Goal: Task Accomplishment & Management: Use online tool/utility

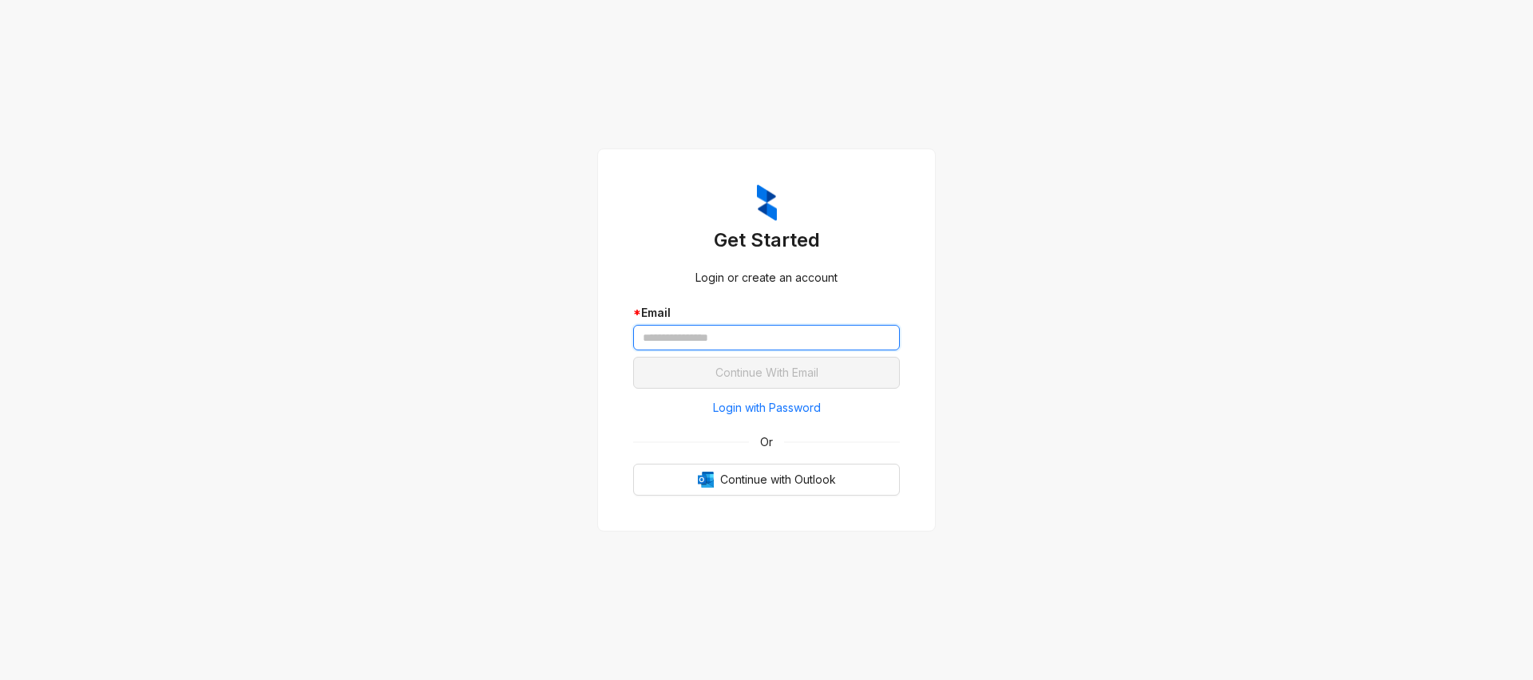
click at [712, 332] on input "text" at bounding box center [766, 338] width 267 height 26
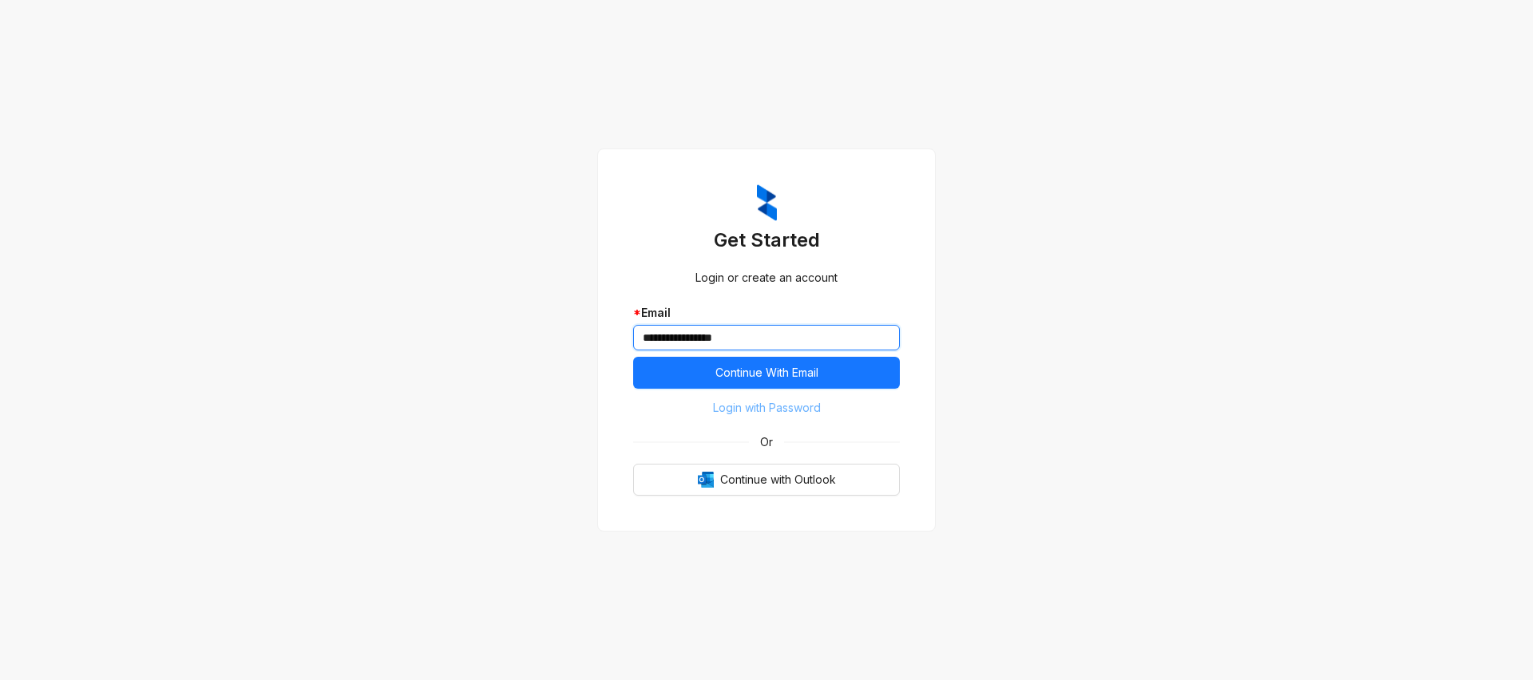
type input "**********"
click at [709, 410] on button "Login with Password" at bounding box center [766, 408] width 267 height 26
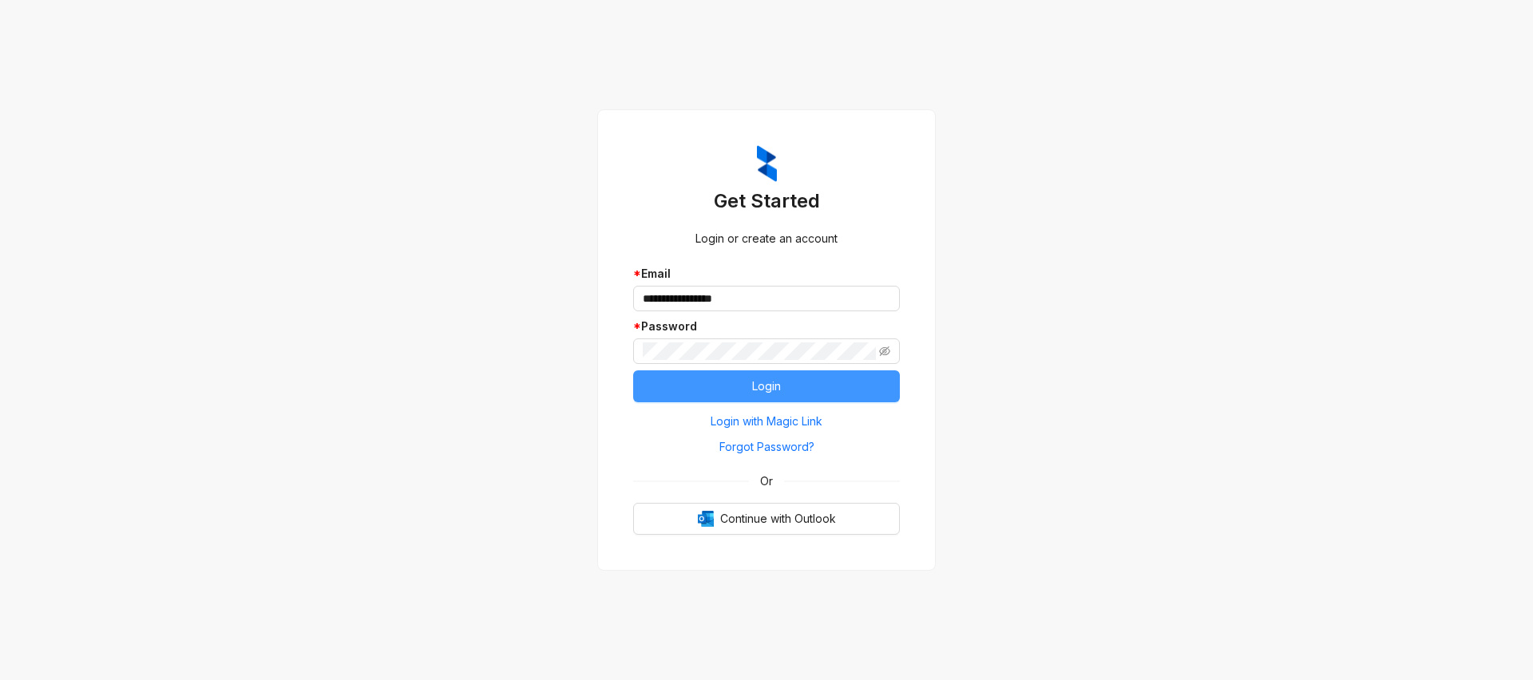
click at [738, 398] on button "Login" at bounding box center [766, 386] width 267 height 32
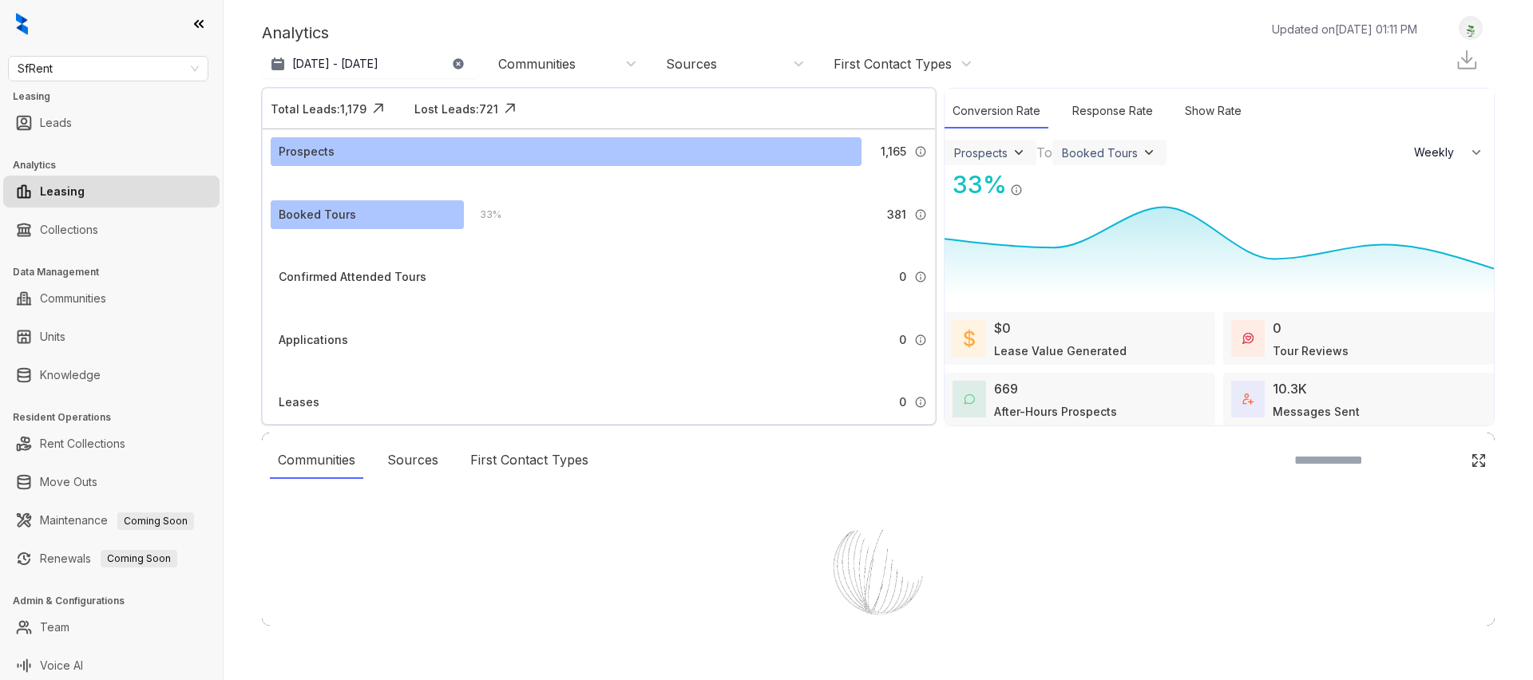
select select "******"
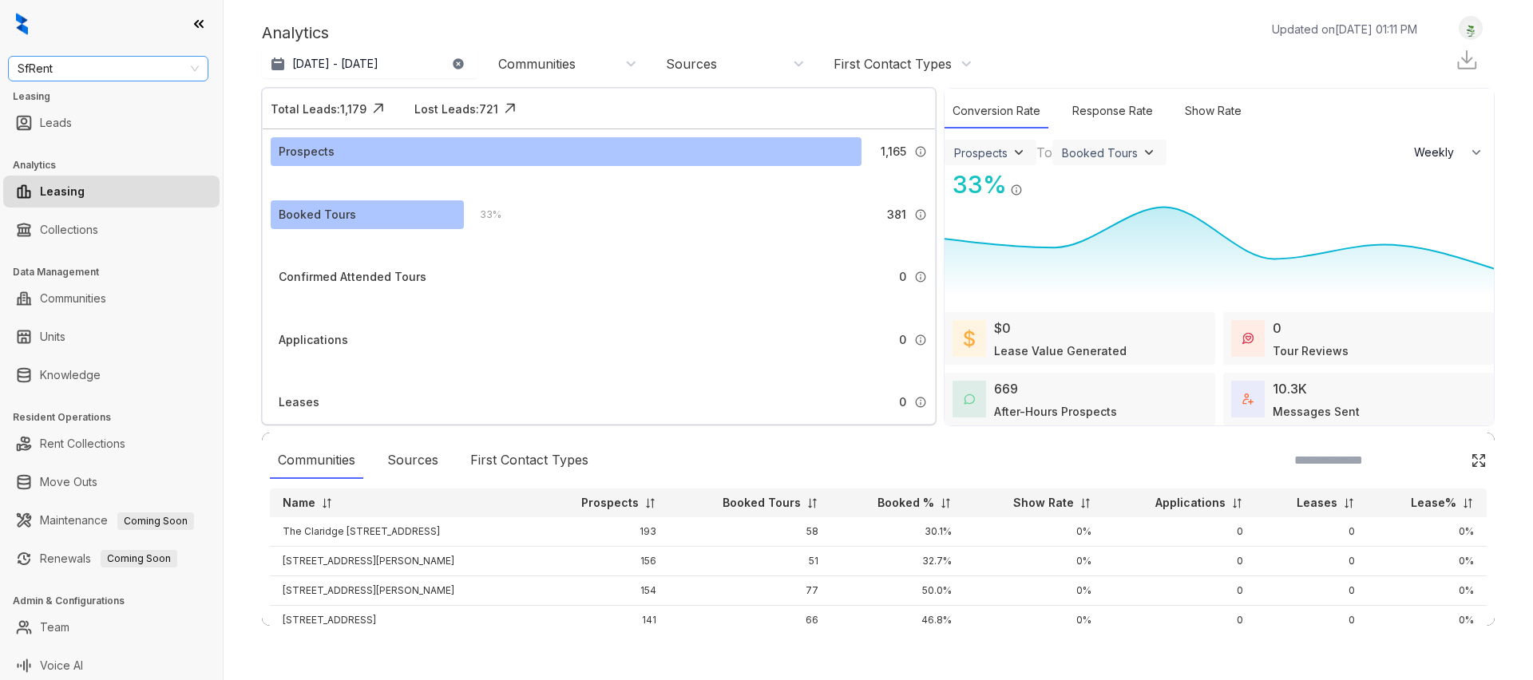
click at [97, 68] on span "SfRent" at bounding box center [108, 69] width 181 height 24
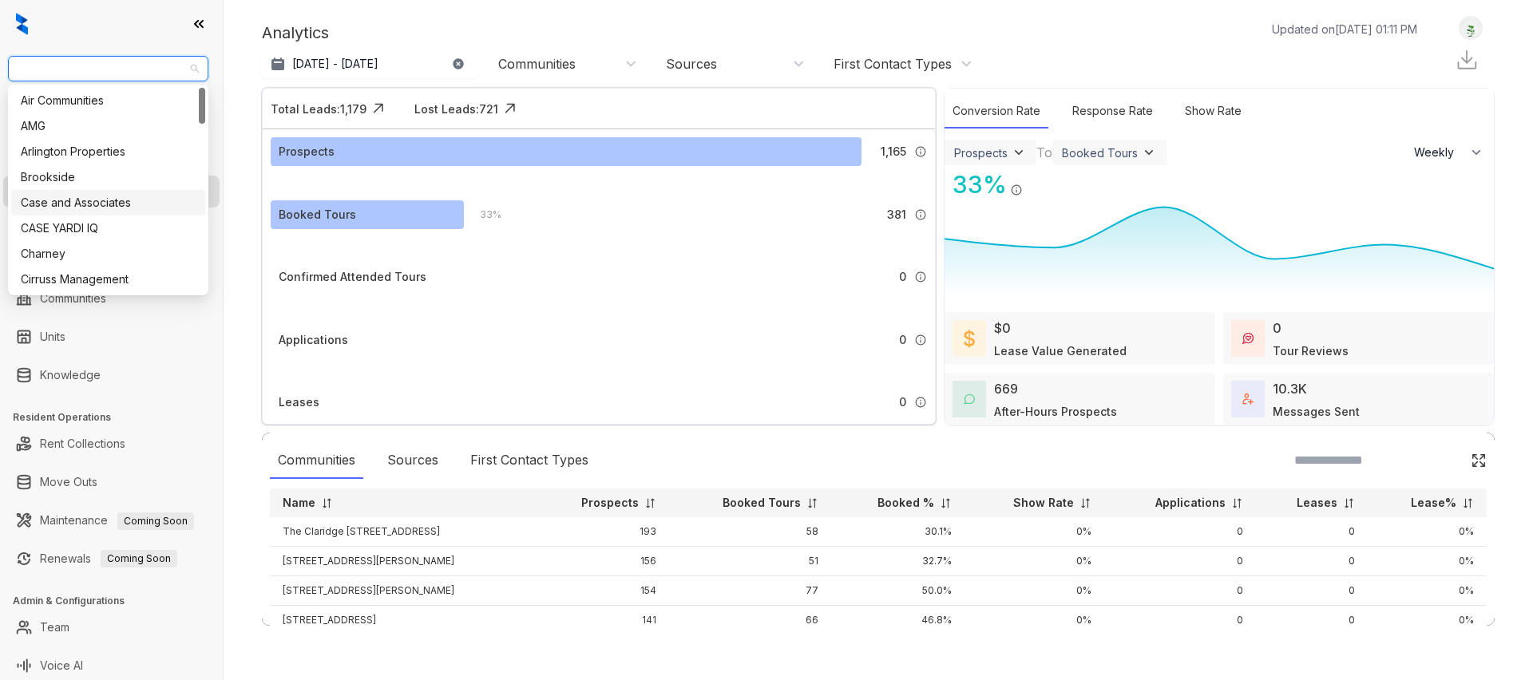
click at [121, 194] on div "Case and Associates" at bounding box center [108, 203] width 175 height 18
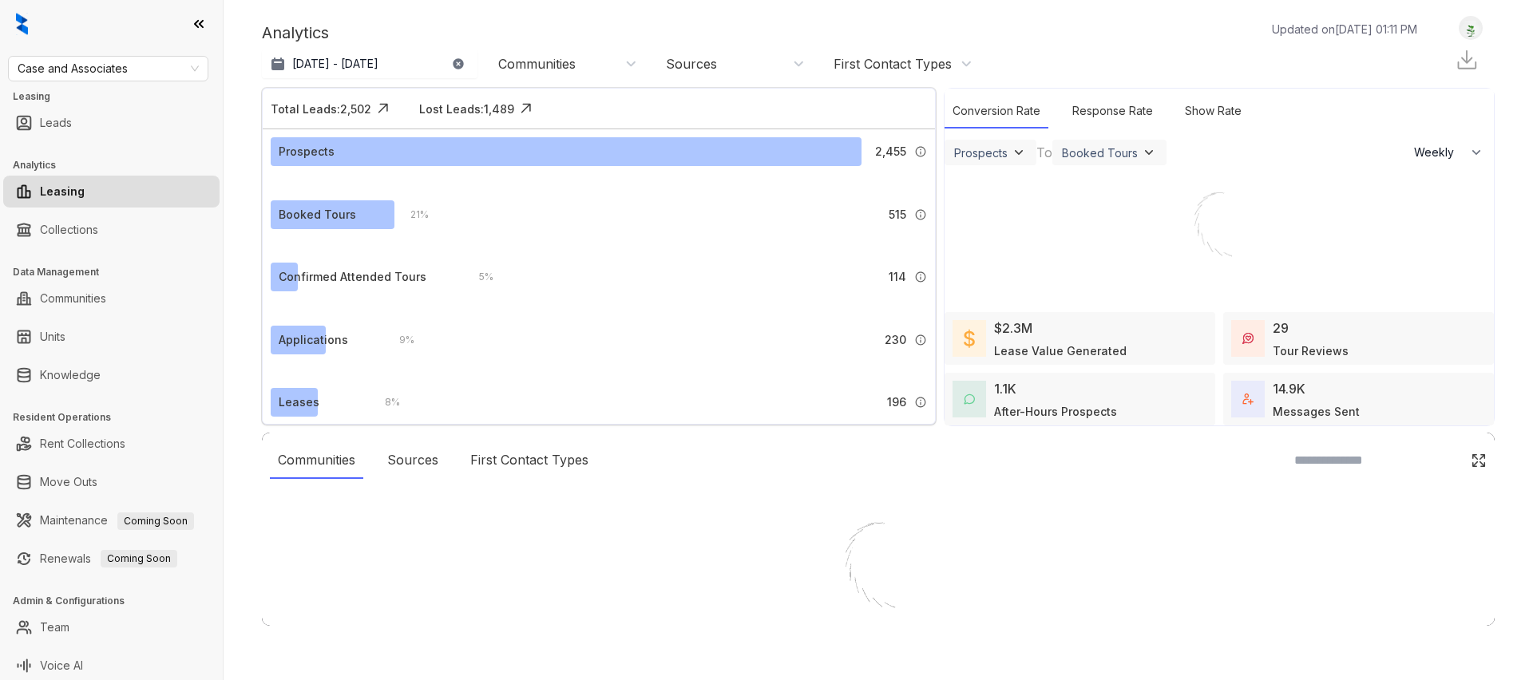
select select "******"
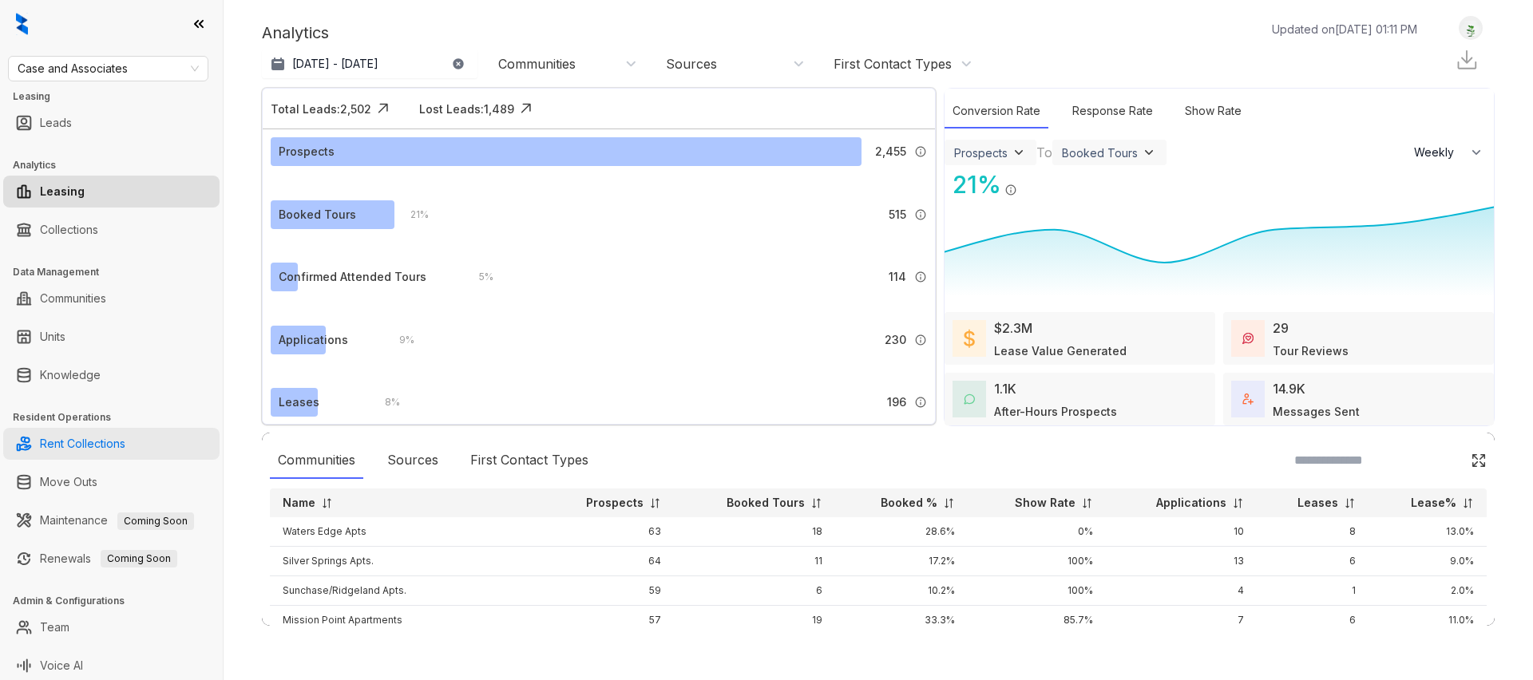
scroll to position [5, 0]
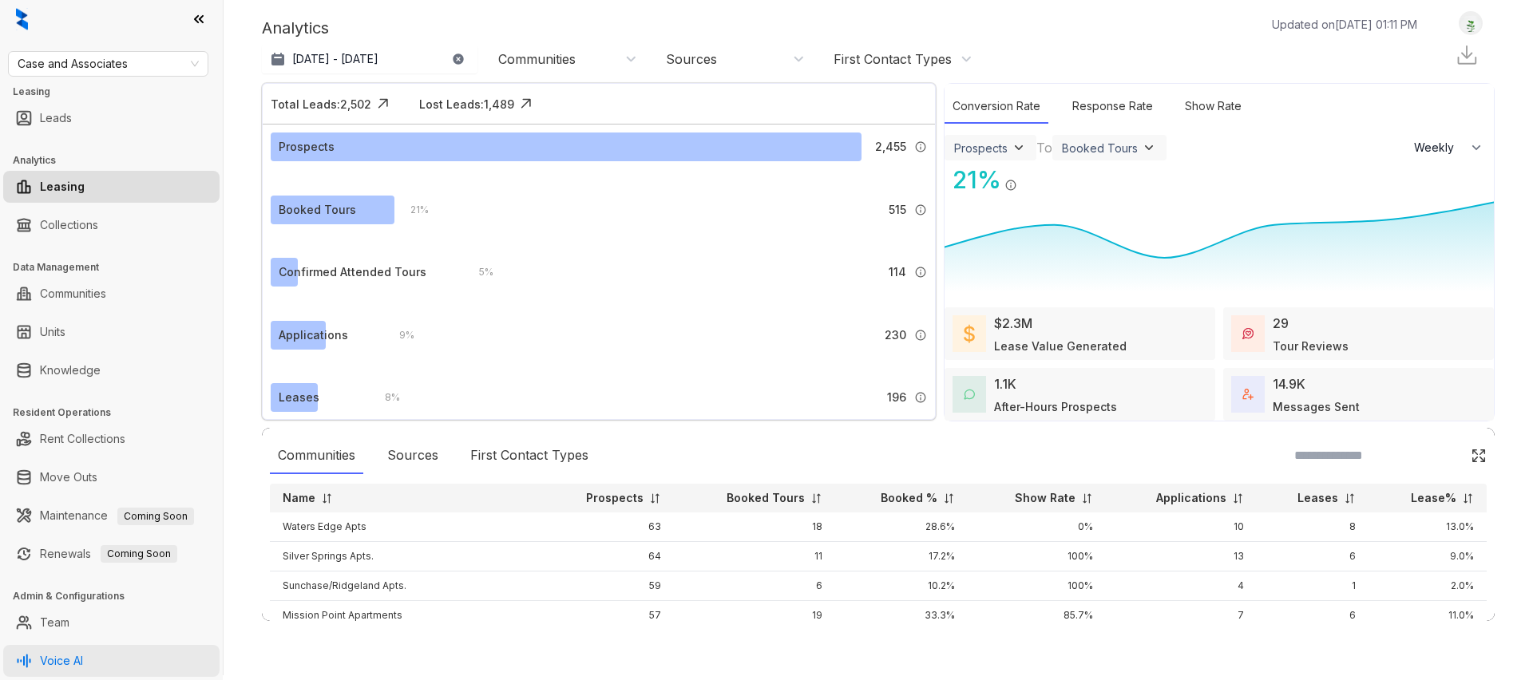
click at [83, 663] on link "Voice AI" at bounding box center [61, 661] width 43 height 32
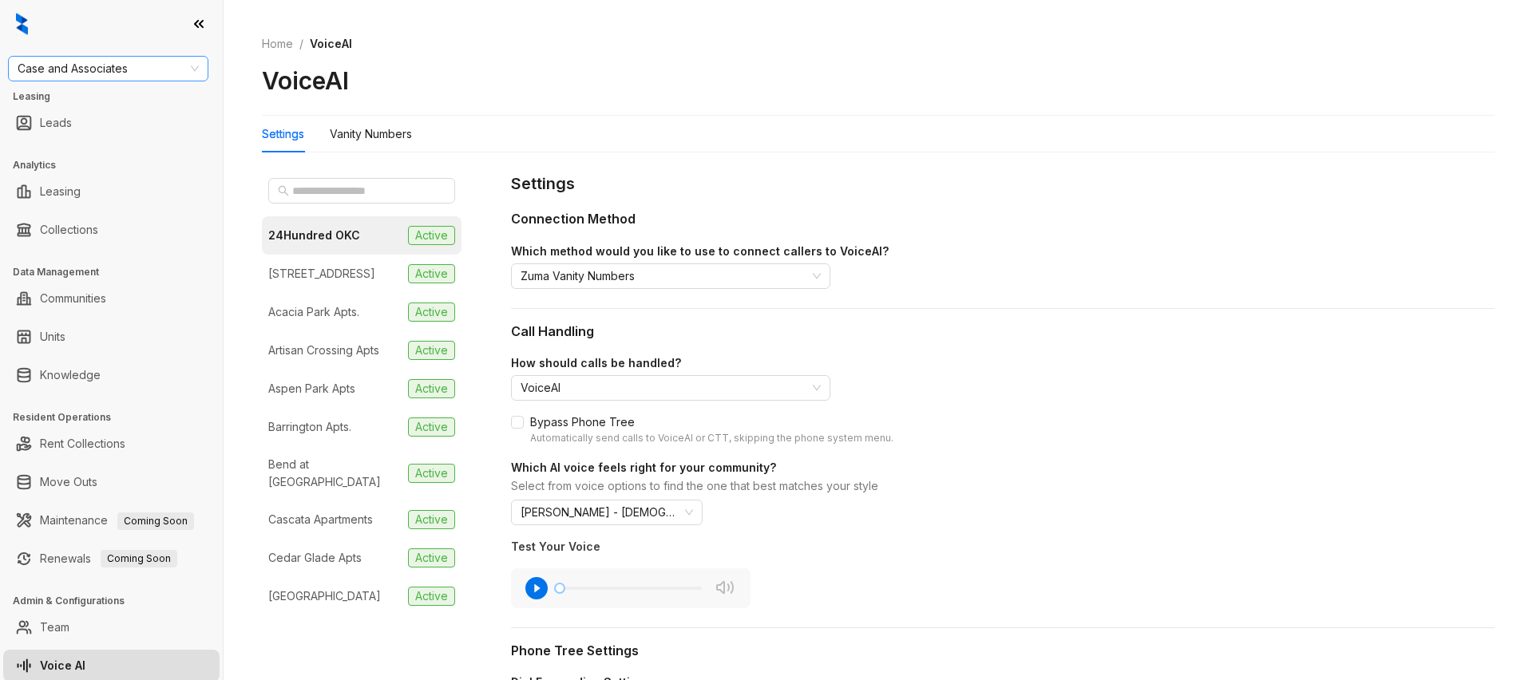
click at [149, 71] on span "Case and Associates" at bounding box center [108, 69] width 181 height 24
click at [128, 76] on span "Case and Associates" at bounding box center [108, 69] width 181 height 24
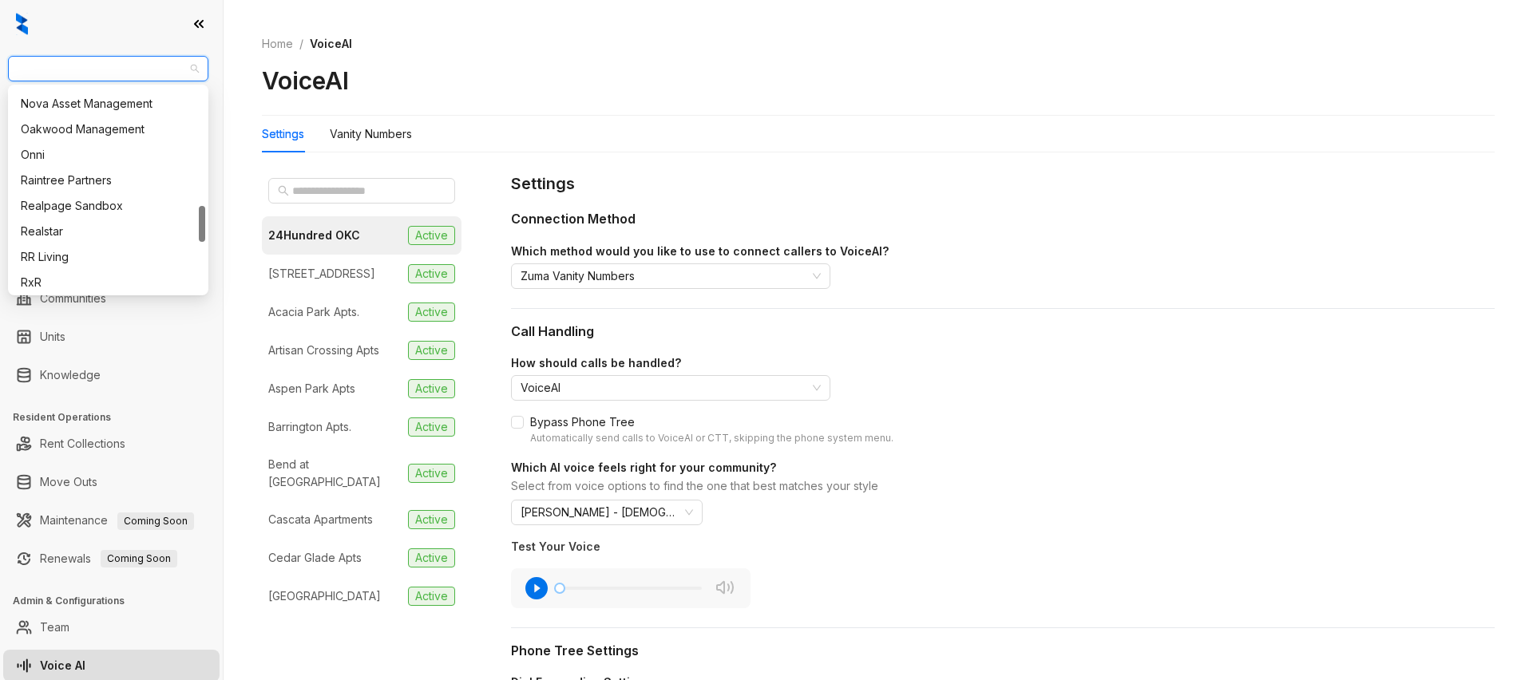
scroll to position [697, 0]
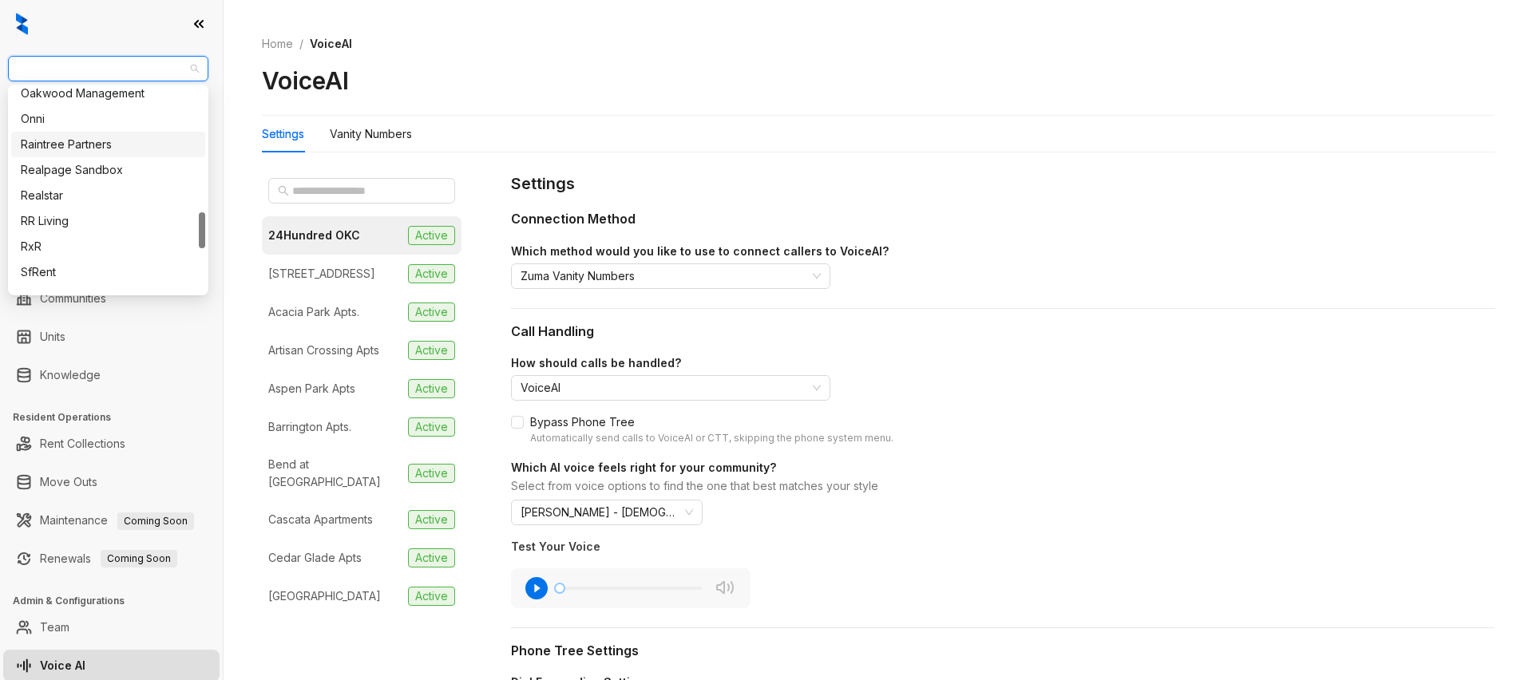
click at [85, 145] on div "Raintree Partners" at bounding box center [108, 145] width 175 height 18
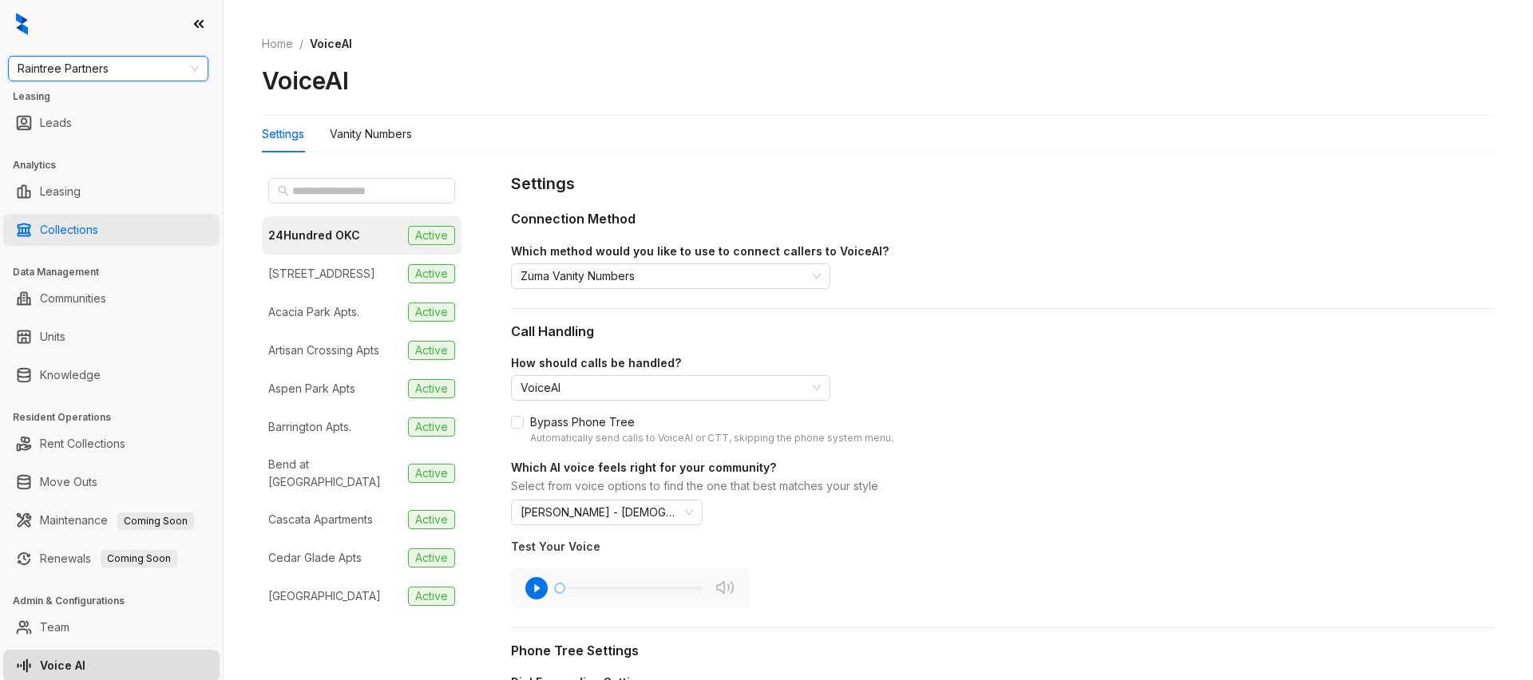
scroll to position [5, 0]
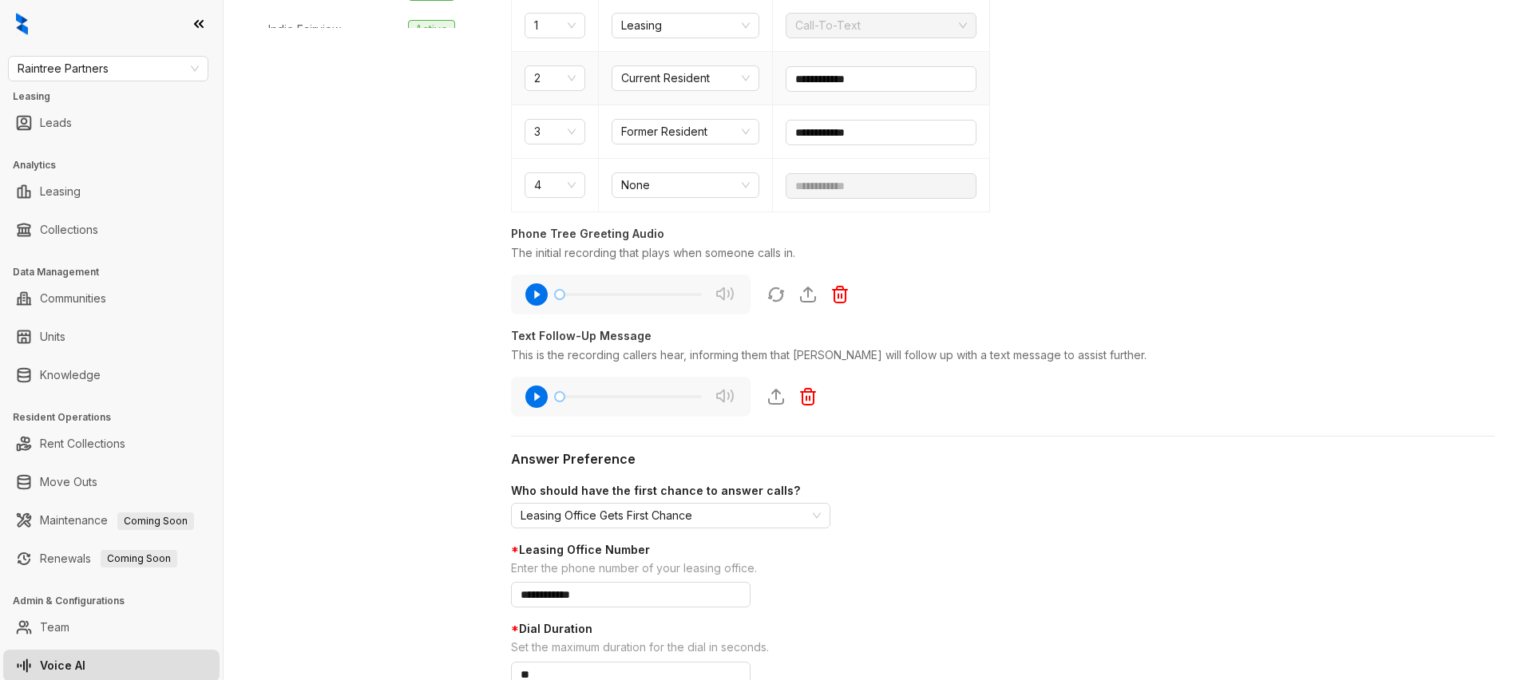
scroll to position [588, 0]
click at [537, 294] on icon "button" at bounding box center [536, 291] width 22 height 22
click at [537, 294] on icon "pause-circle" at bounding box center [536, 291] width 13 height 13
click at [537, 294] on icon "button" at bounding box center [536, 291] width 22 height 22
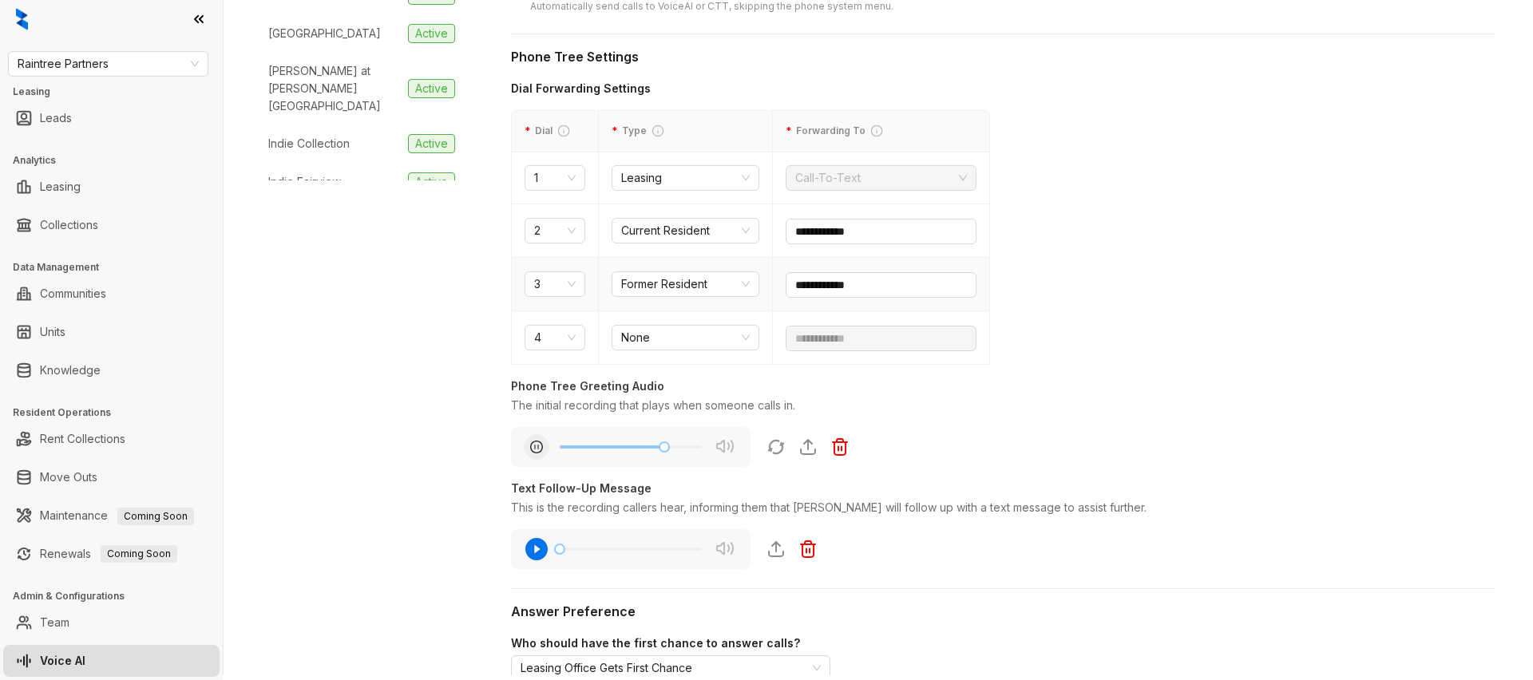
scroll to position [406, 0]
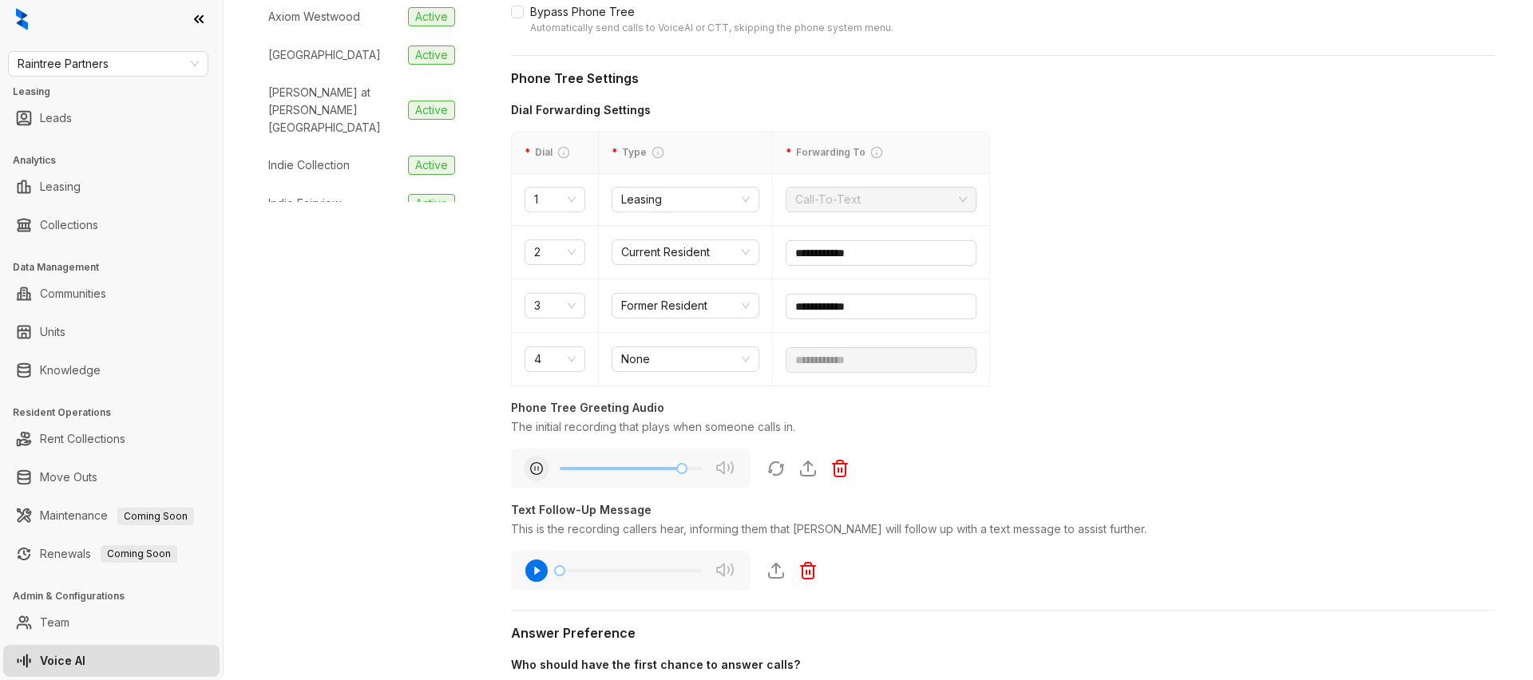
click at [536, 470] on icon "pause-circle" at bounding box center [536, 468] width 13 height 13
click at [536, 566] on icon "button" at bounding box center [536, 571] width 22 height 22
click at [536, 566] on icon "pause-circle" at bounding box center [536, 570] width 13 height 13
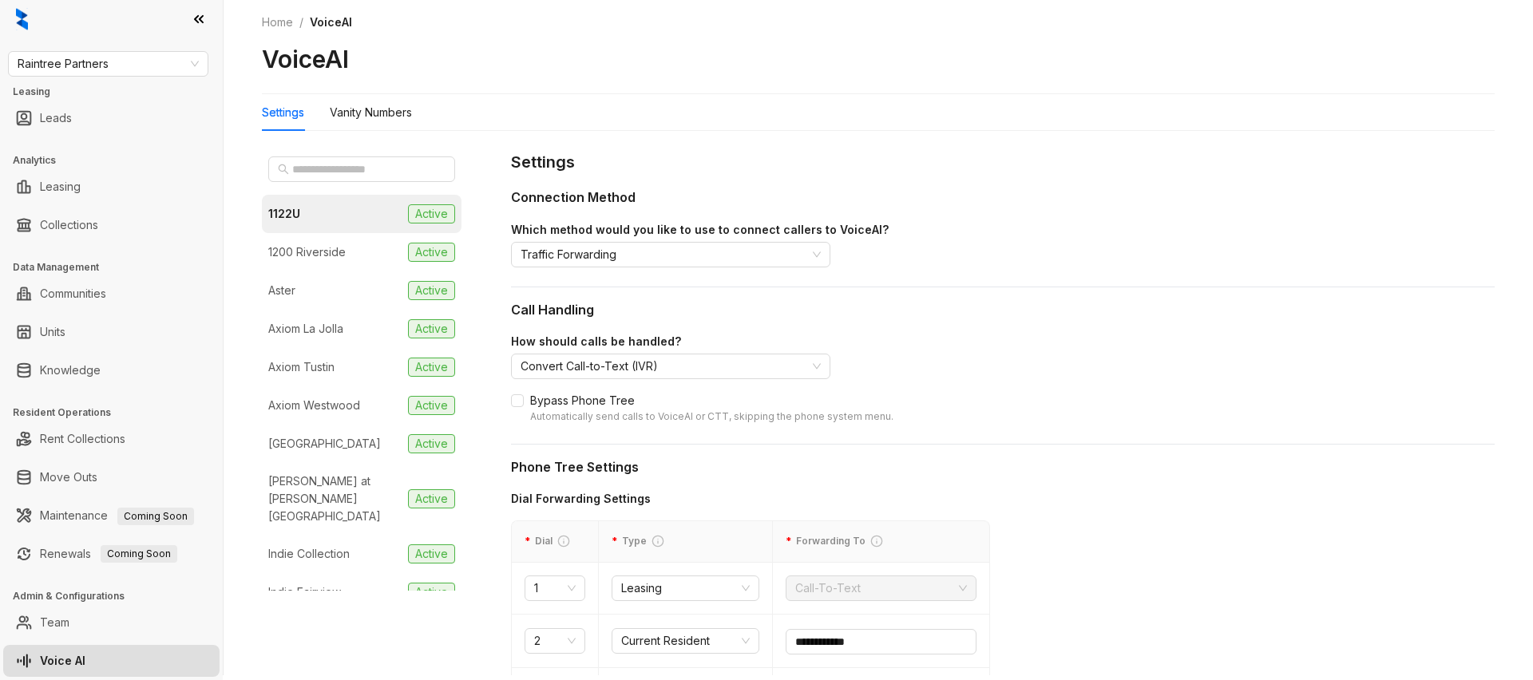
scroll to position [2, 0]
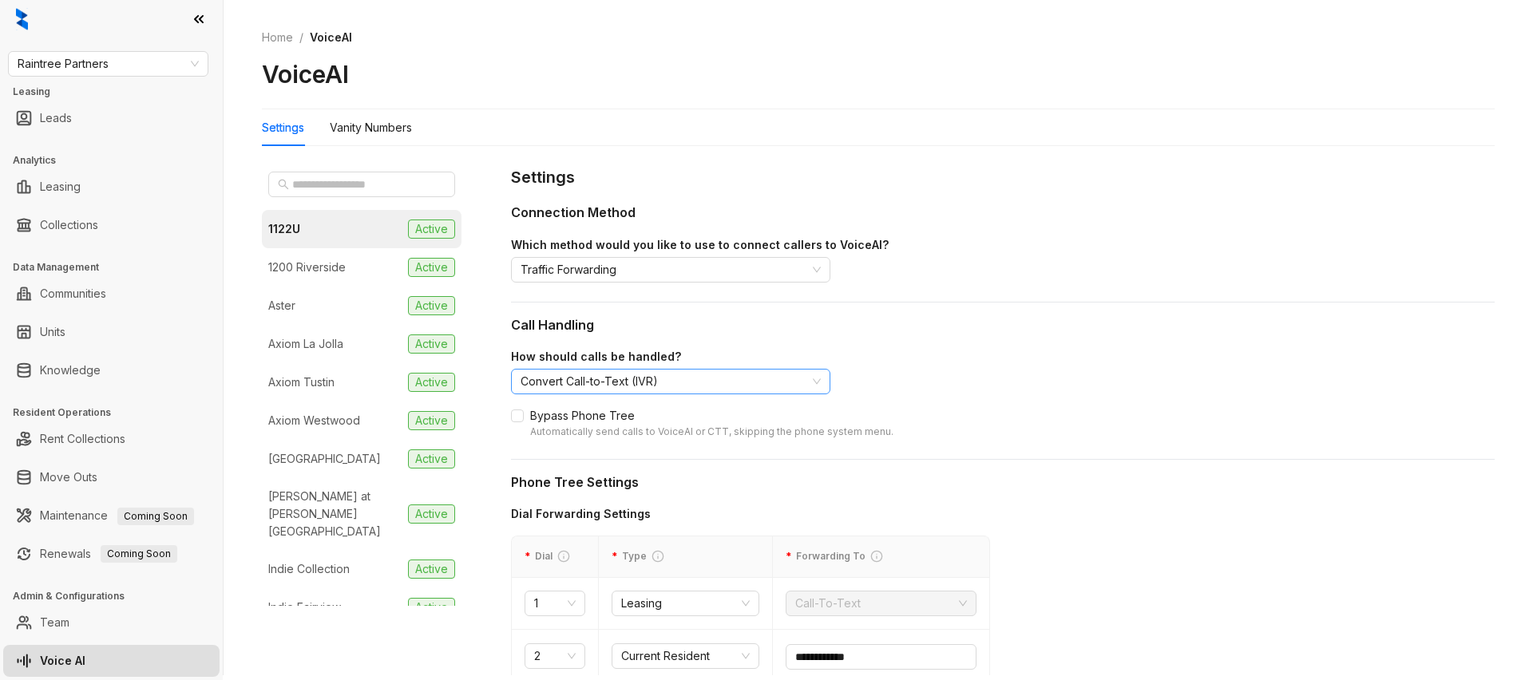
click at [596, 385] on span "Convert Call-to-Text (IVR)" at bounding box center [670, 382] width 300 height 24
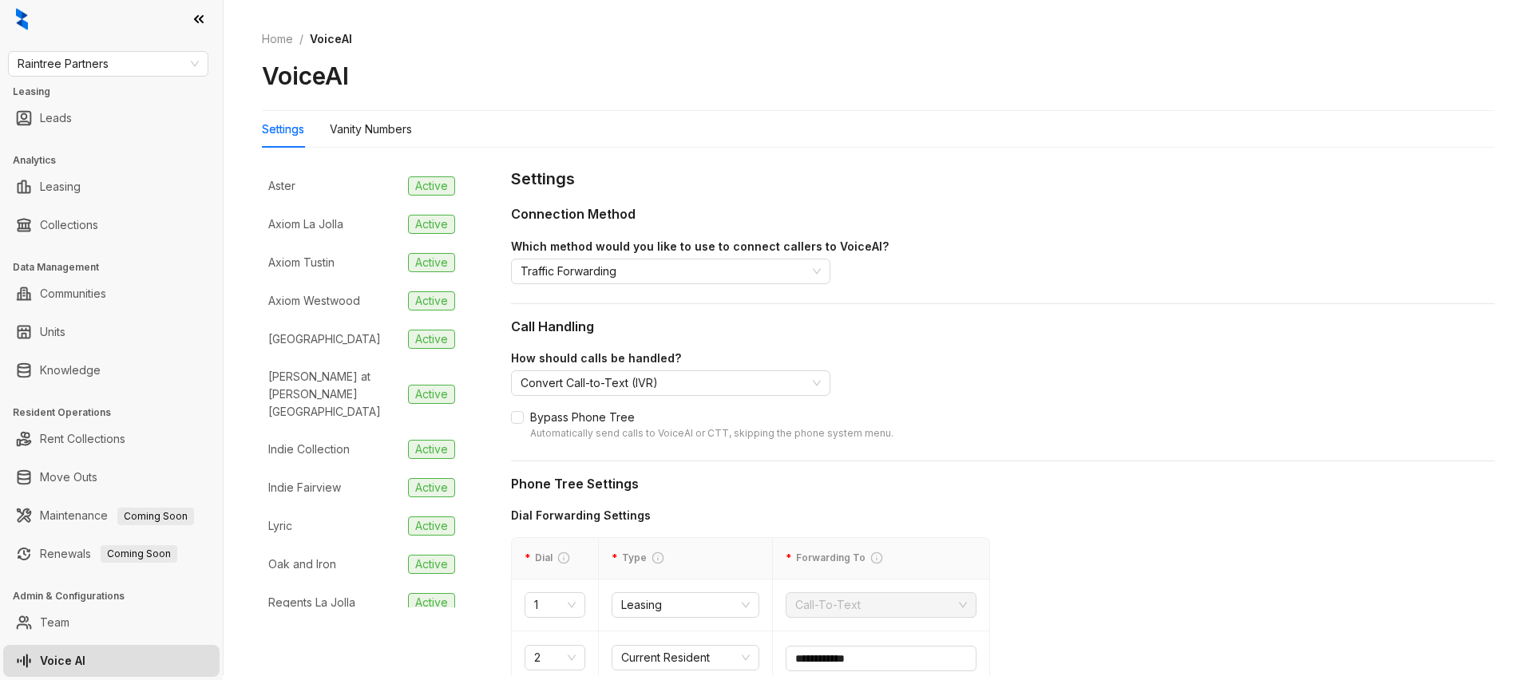
scroll to position [0, 0]
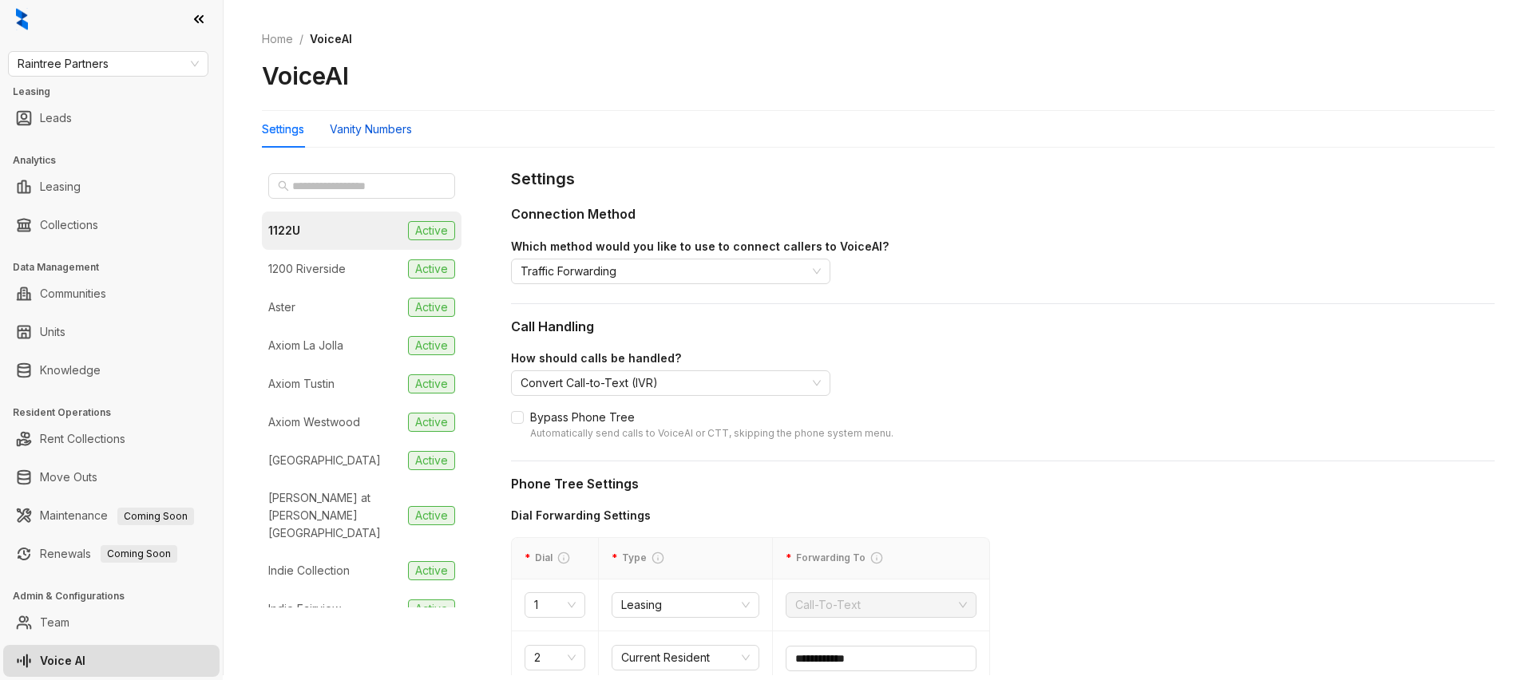
click at [397, 133] on div "Vanity Numbers" at bounding box center [371, 130] width 82 height 18
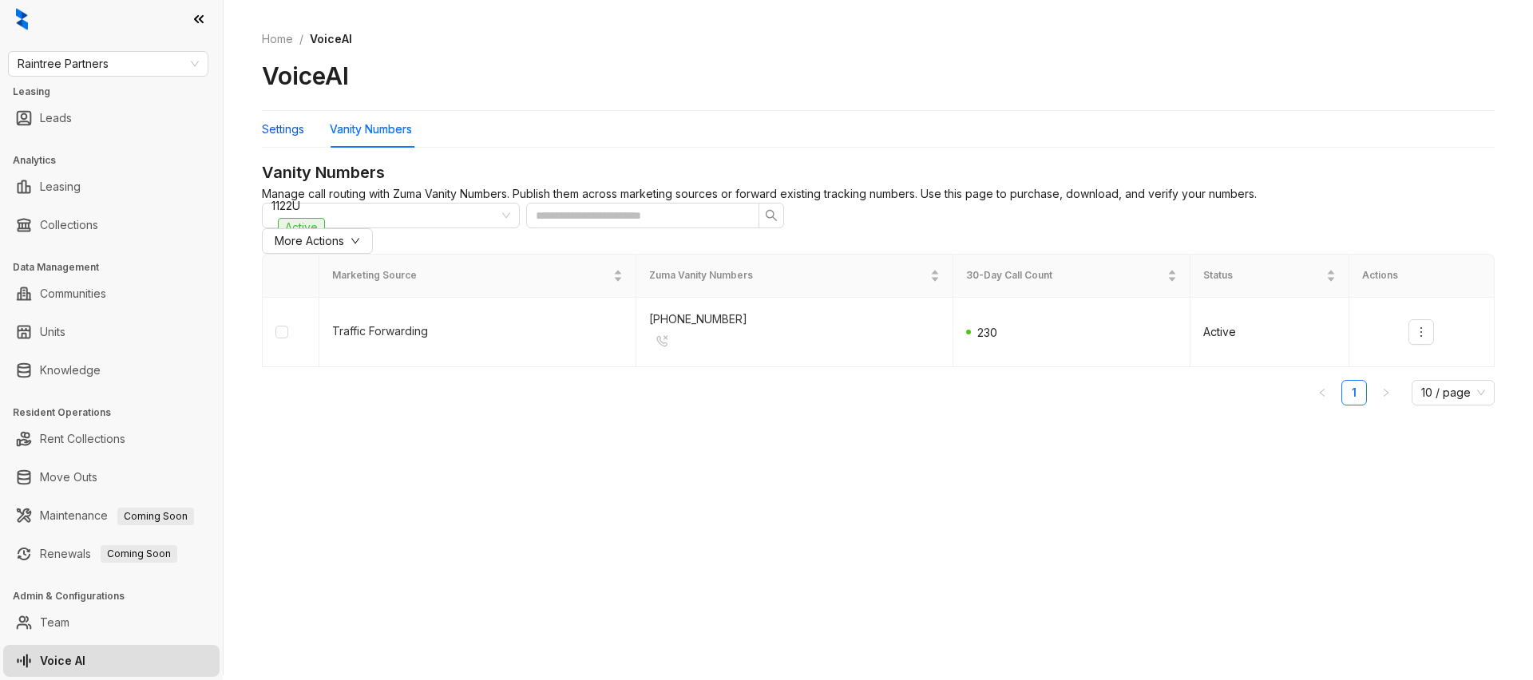
click at [287, 134] on div "Settings" at bounding box center [283, 130] width 42 height 18
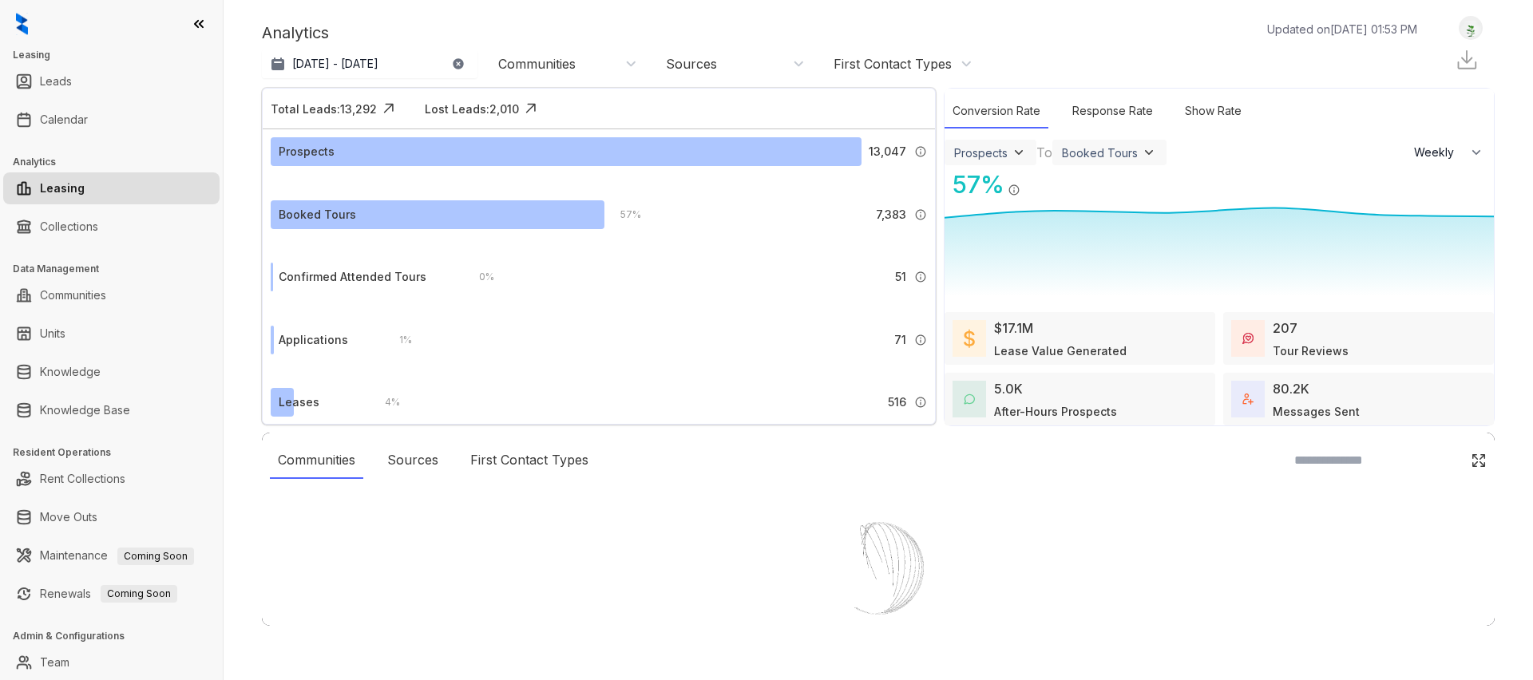
select select "******"
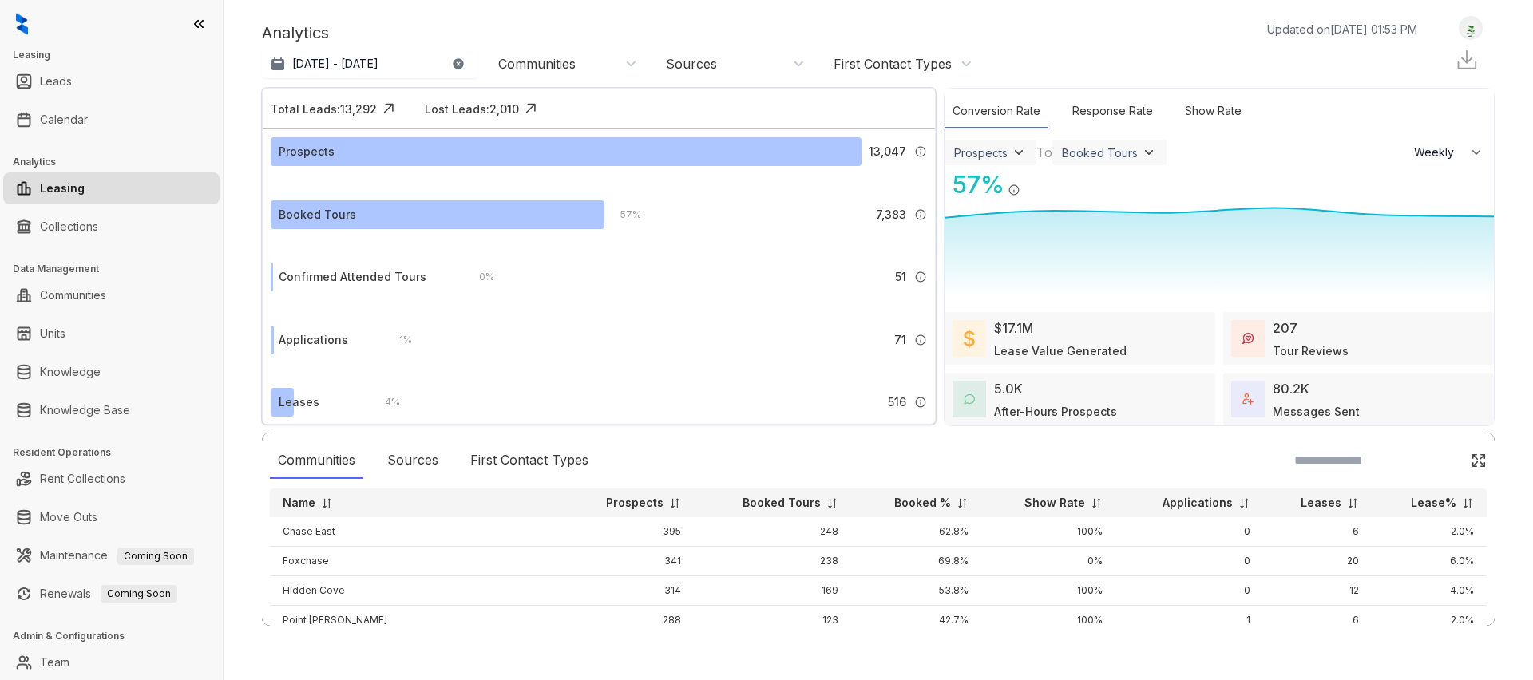
select select "******"
